Goal: Task Accomplishment & Management: Manage account settings

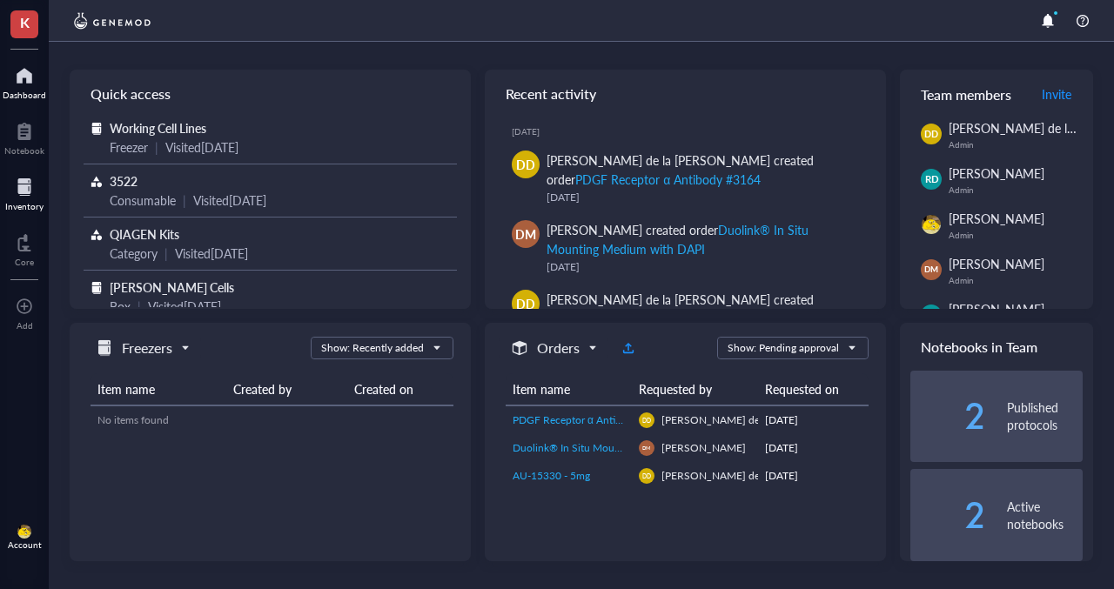
click at [20, 183] on div at bounding box center [24, 187] width 38 height 28
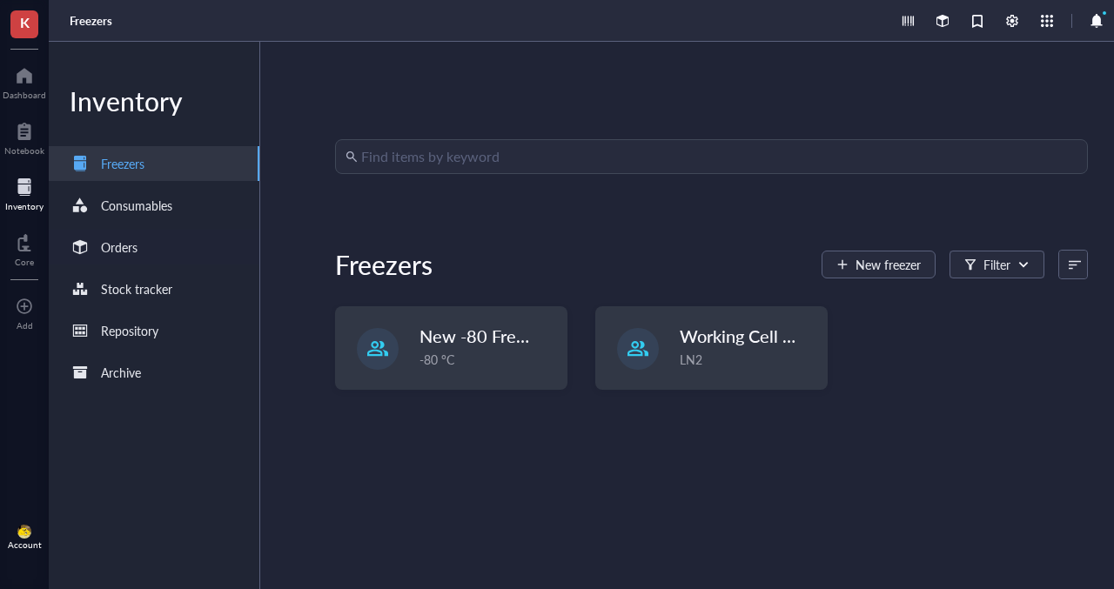
click at [143, 240] on div "Orders" at bounding box center [154, 247] width 211 height 35
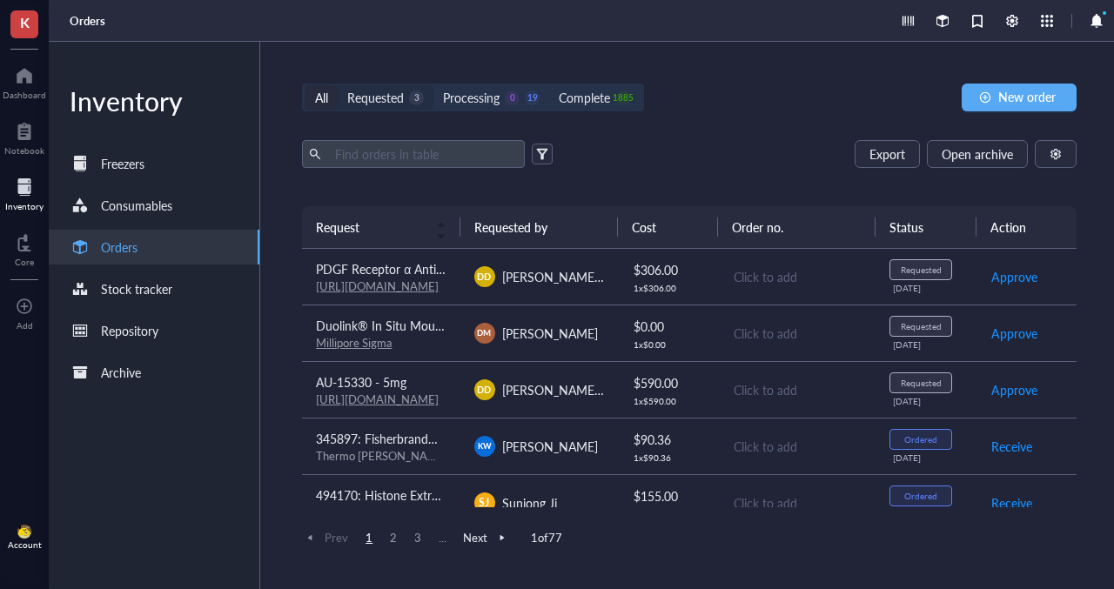
click at [409, 98] on div "Requested 3" at bounding box center [385, 97] width 77 height 19
click at [338, 85] on input "Requested 3" at bounding box center [338, 85] width 0 height 0
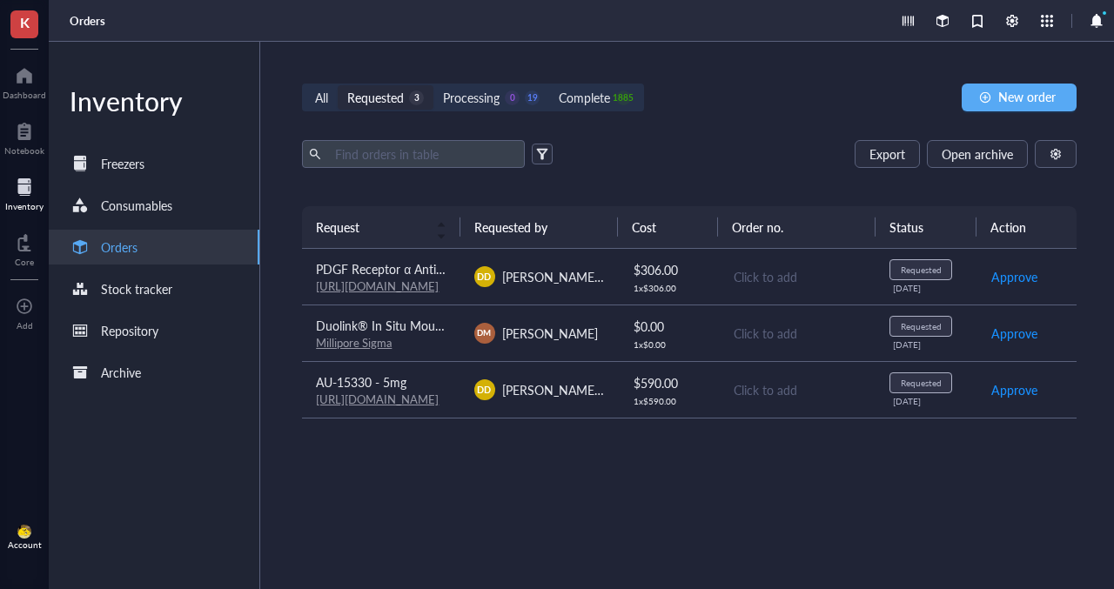
click at [438, 280] on link "[URL][DOMAIN_NAME]" at bounding box center [377, 286] width 123 height 17
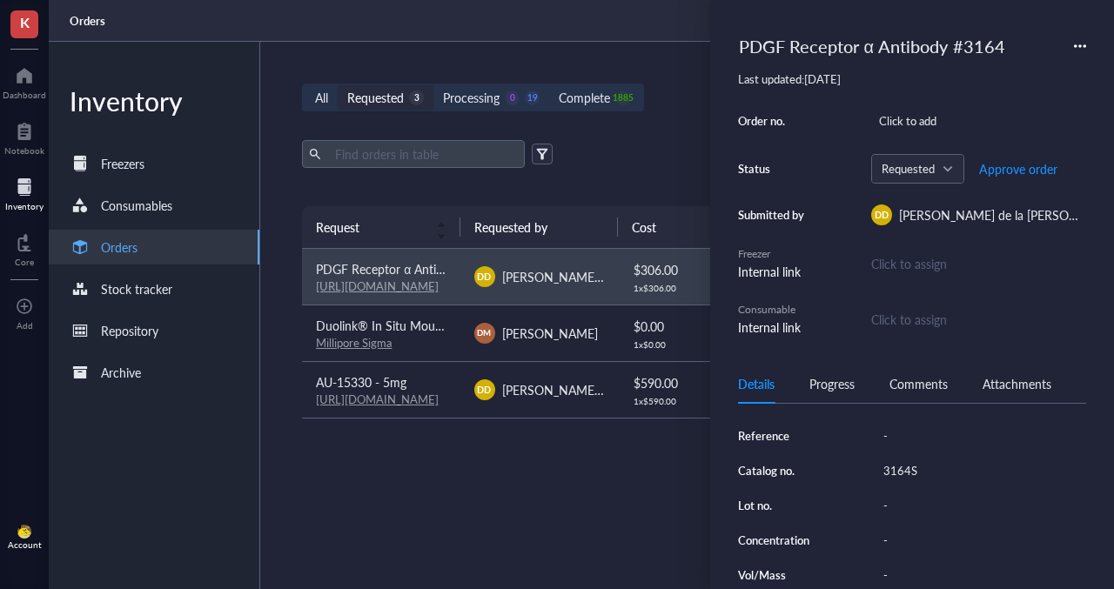
scroll to position [258, 0]
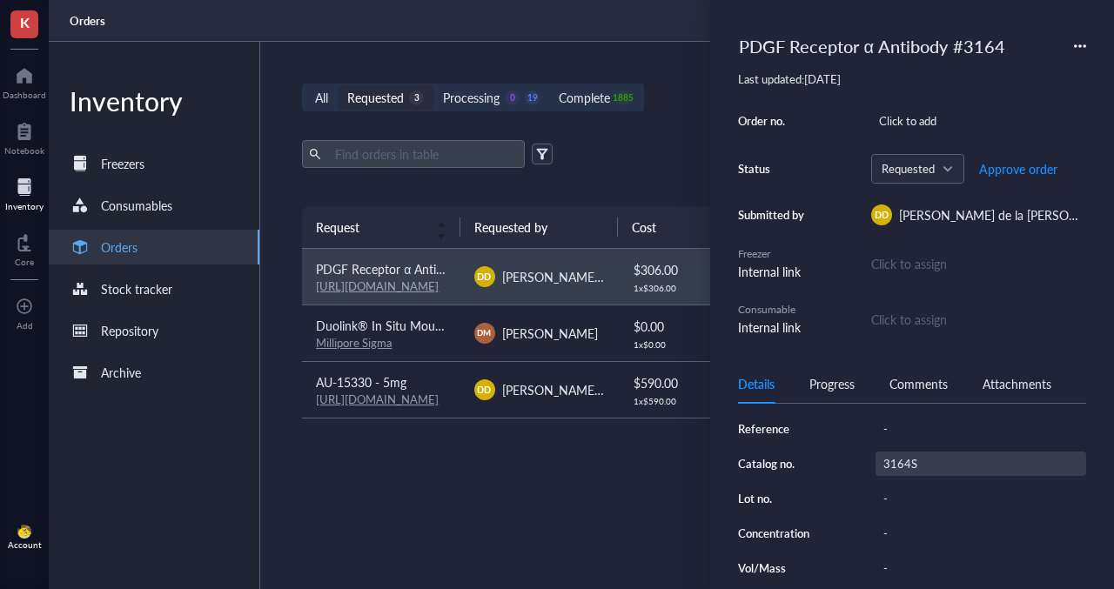
click at [905, 476] on div "3164S" at bounding box center [981, 464] width 211 height 24
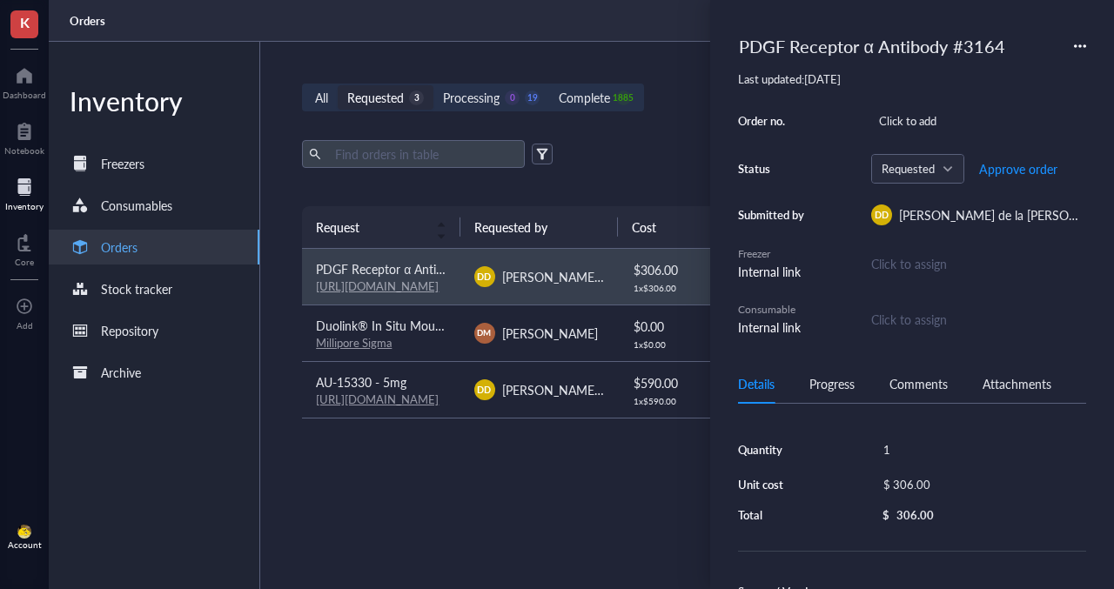
scroll to position [19, 0]
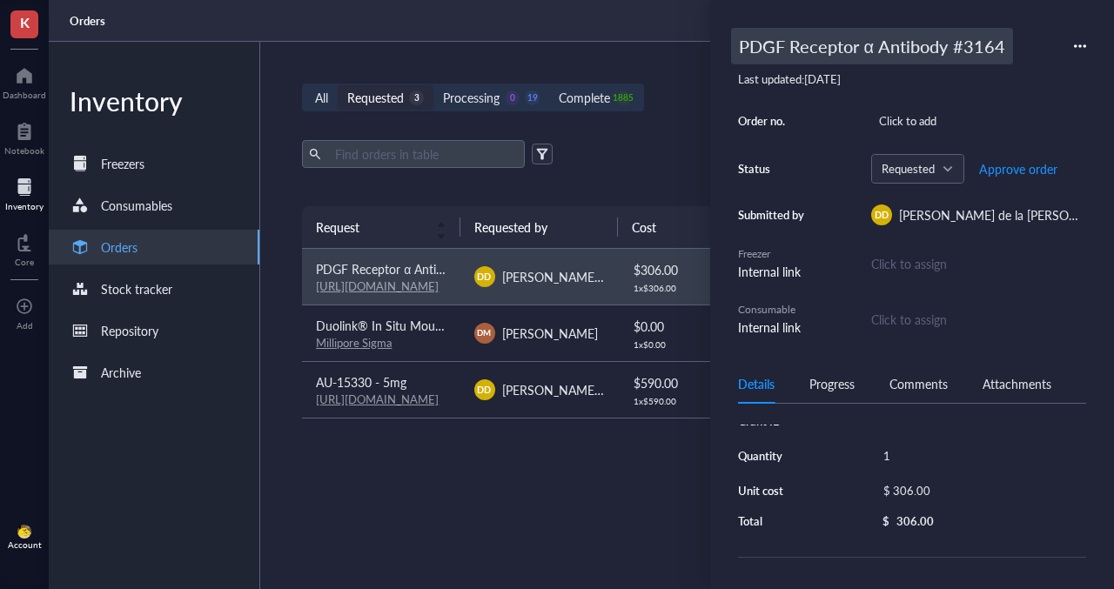
click at [778, 51] on div "PDGF Receptor α Antibody #3164" at bounding box center [872, 46] width 282 height 37
click at [738, 45] on input "PDGF Receptor α Antibody #3164" at bounding box center [899, 46] width 334 height 35
type input "494170: PDGF Receptor α Antibody #3164"
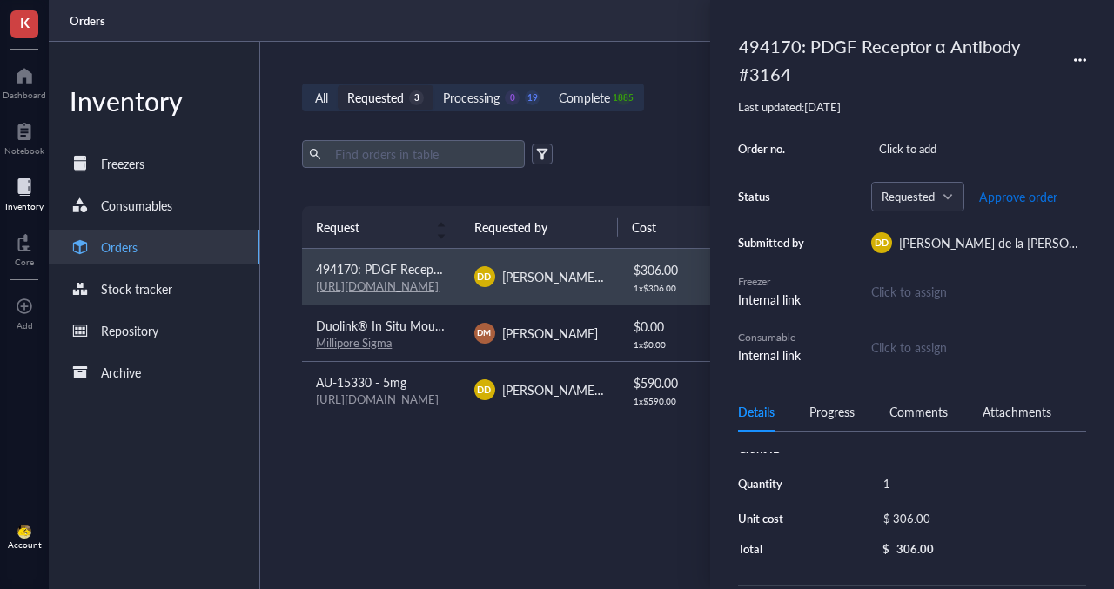
click at [1009, 192] on span "Approve order" at bounding box center [1019, 197] width 78 height 14
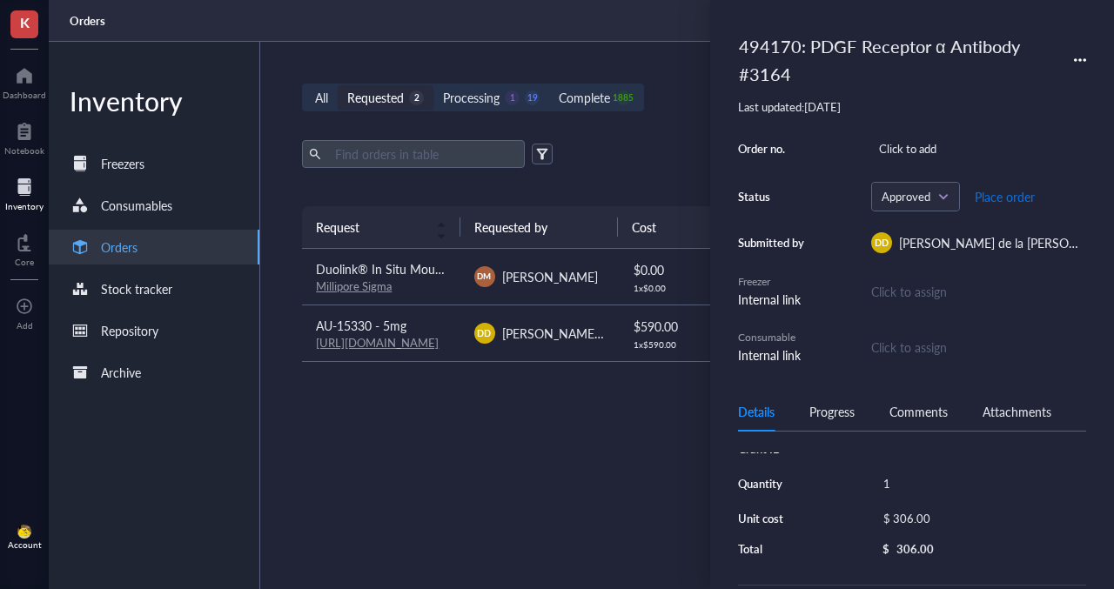
click at [991, 199] on span "Place order" at bounding box center [1005, 197] width 60 height 14
click at [401, 296] on td "Duolink® In Situ Mounting Medium with DAPI Millipore Sigma" at bounding box center [381, 277] width 158 height 57
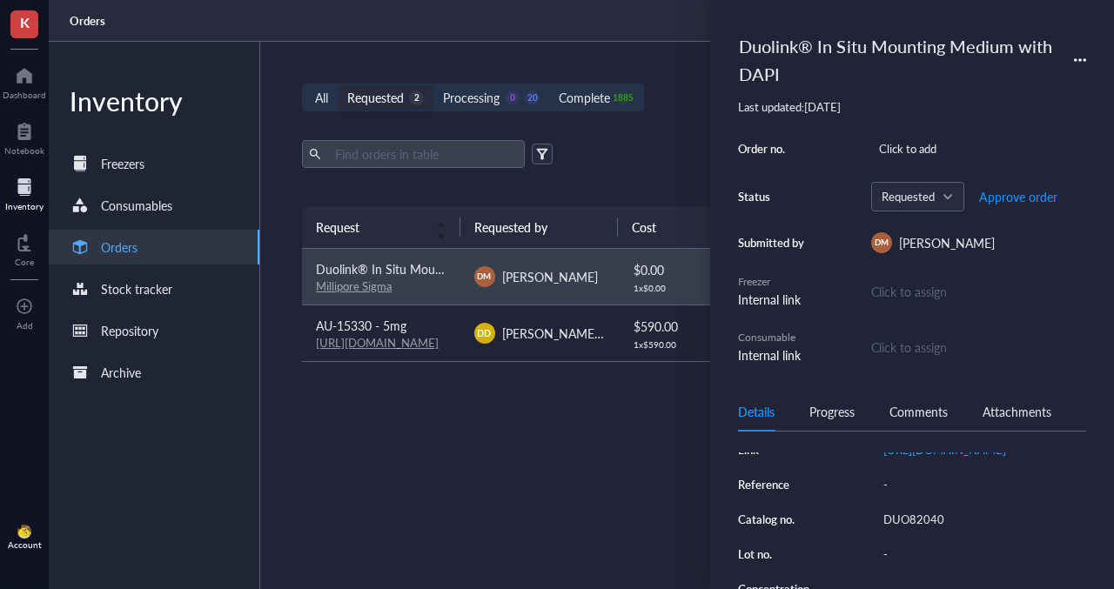
scroll to position [232, 0]
click at [906, 530] on div "DUO82040" at bounding box center [981, 518] width 211 height 24
click at [906, 529] on input "DUO82040" at bounding box center [912, 518] width 70 height 23
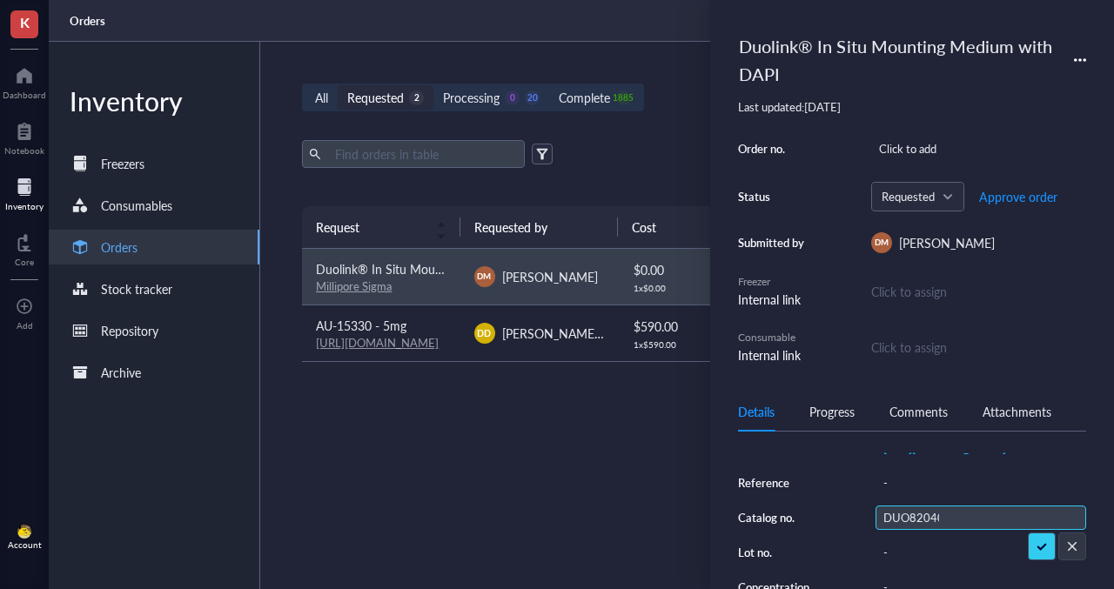
scroll to position [0, 0]
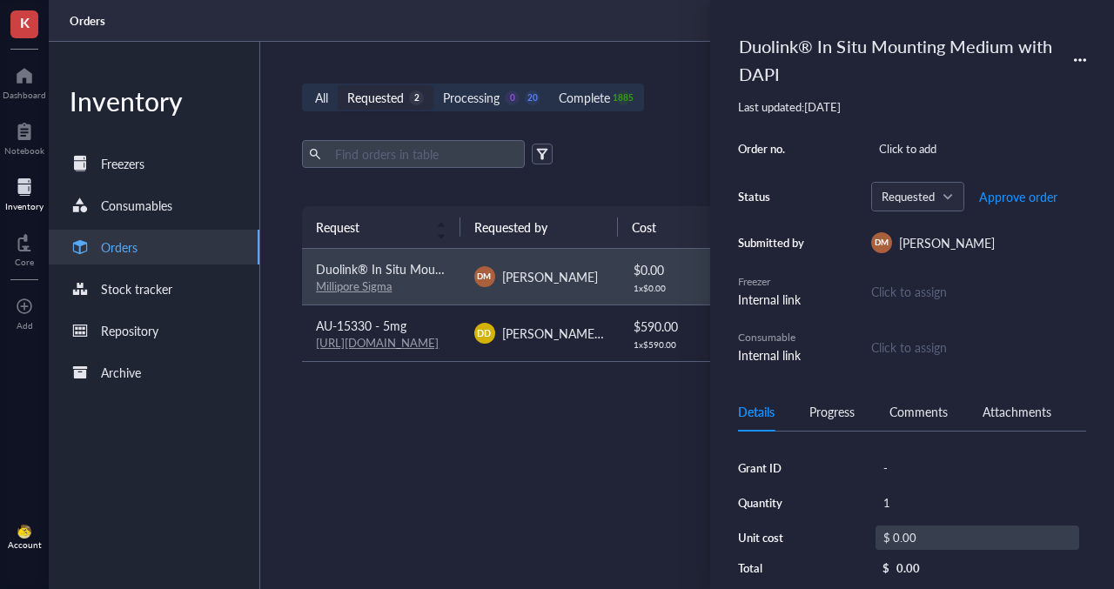
click at [914, 542] on div "$ 0.00" at bounding box center [978, 538] width 204 height 24
drag, startPoint x: 958, startPoint y: 544, endPoint x: 881, endPoint y: 537, distance: 76.9
click at [881, 537] on div "$ 0.00" at bounding box center [974, 540] width 211 height 28
type input "257.45"
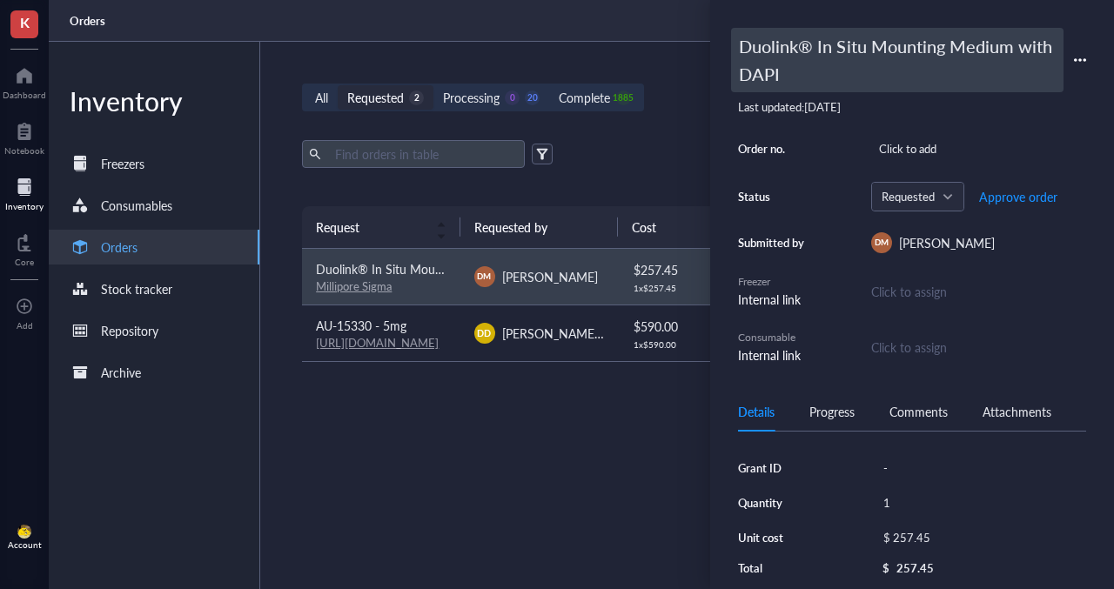
click at [774, 51] on div "Duolink® In Situ Mounting Medium with DAPI" at bounding box center [897, 60] width 333 height 64
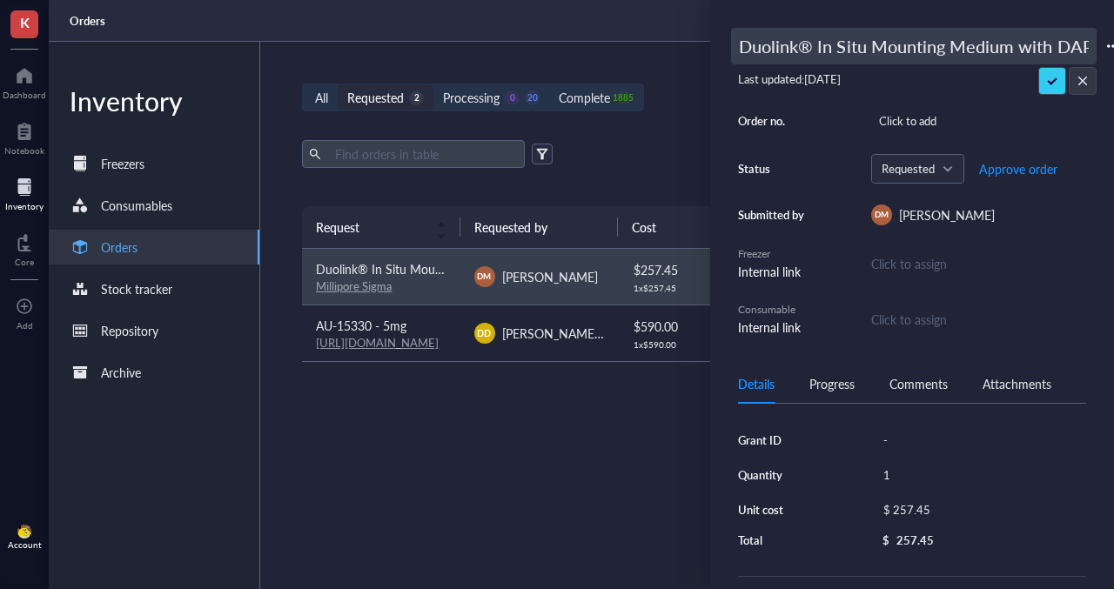
scroll to position [0, 8]
click at [744, 49] on input "Duolink® In Situ Mounting Medium with DAPI" at bounding box center [914, 46] width 364 height 35
type input "494170: Duolink® In Situ Mounting Medium with DAPI"
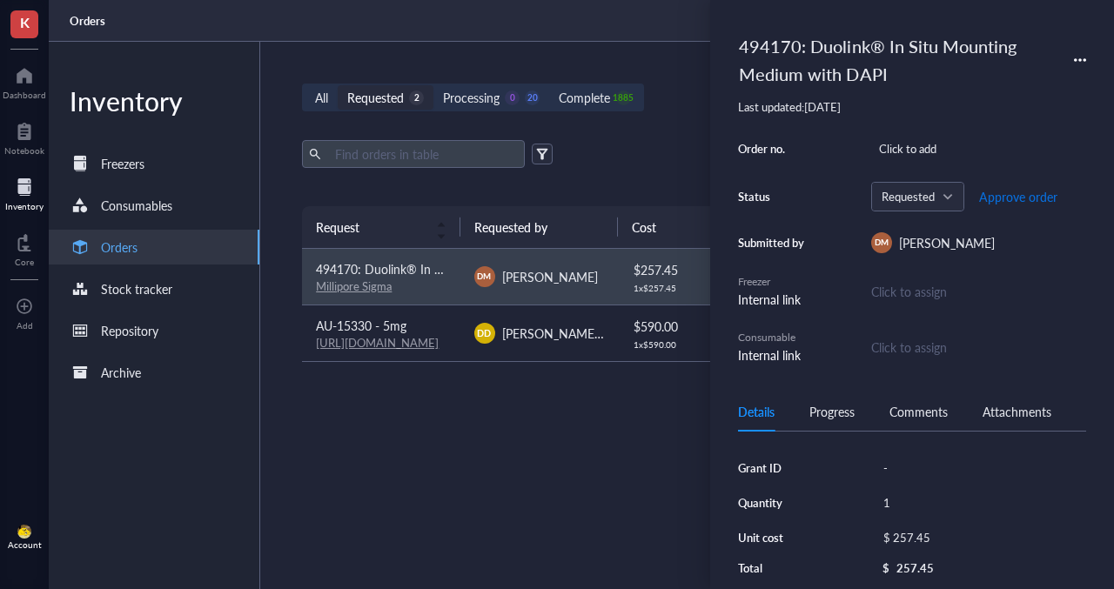
click at [1005, 195] on span "Approve order" at bounding box center [1019, 197] width 78 height 14
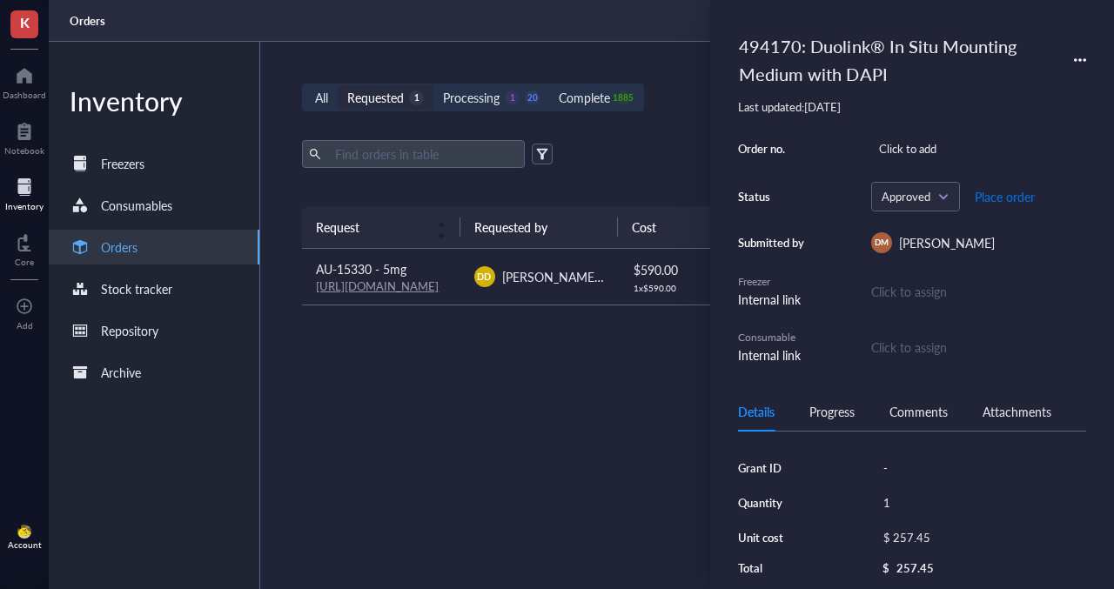
click at [987, 202] on span "Place order" at bounding box center [1005, 197] width 60 height 14
